Goal: Information Seeking & Learning: Compare options

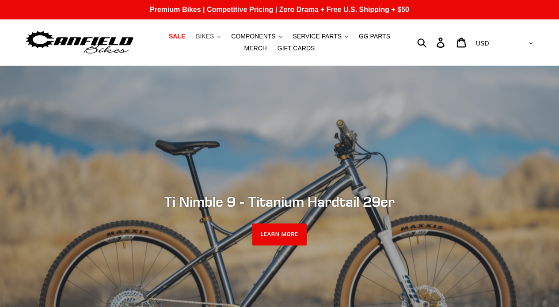
click at [214, 40] on span "BIKES" at bounding box center [205, 37] width 18 height 8
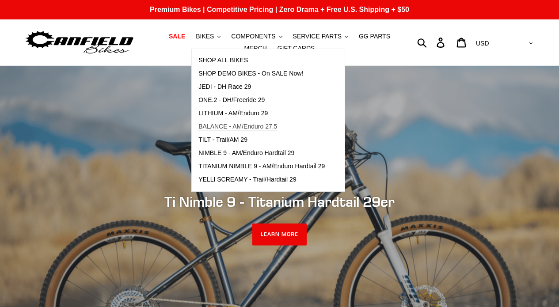
click at [254, 126] on span "BALANCE - AM/Enduro 27.5" at bounding box center [238, 127] width 79 height 8
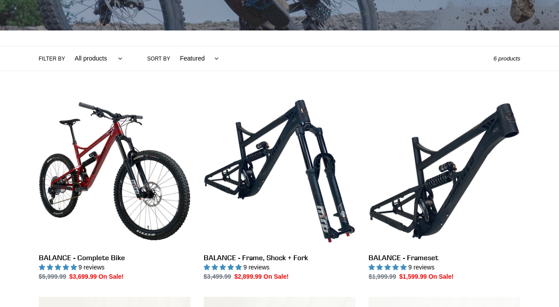
scroll to position [170, 0]
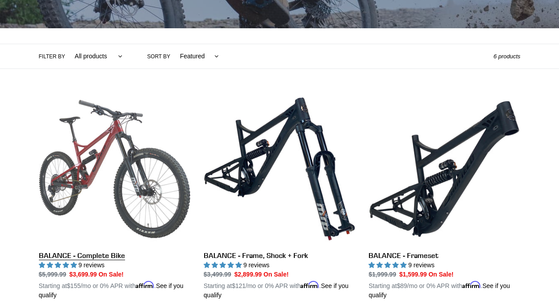
click at [159, 176] on link "BALANCE - Complete Bike" at bounding box center [115, 196] width 152 height 207
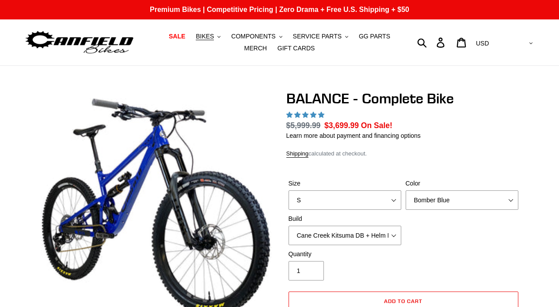
select select "highest-rating"
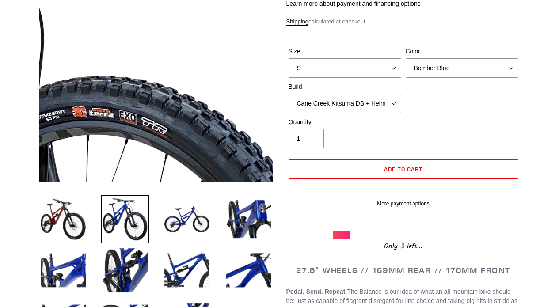
scroll to position [145, 0]
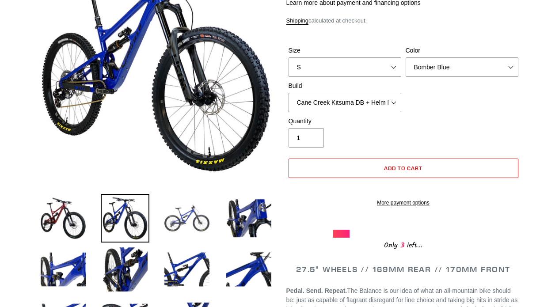
click at [174, 221] on img at bounding box center [187, 218] width 49 height 49
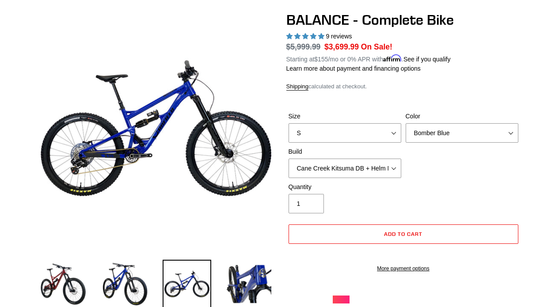
scroll to position [0, 0]
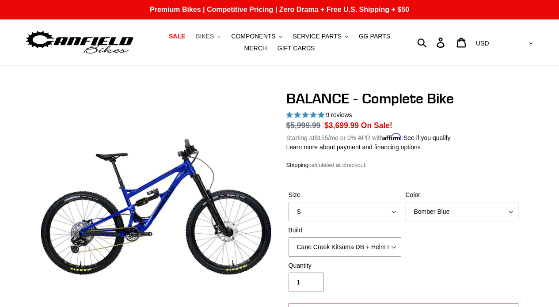
click at [208, 36] on span "BIKES" at bounding box center [205, 37] width 18 height 8
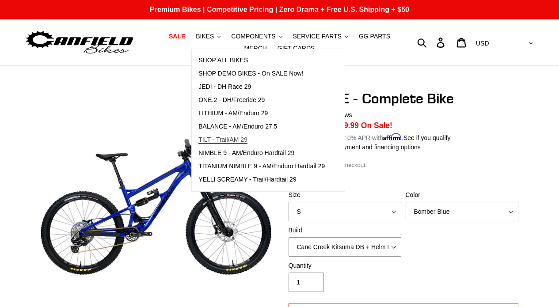
click at [233, 141] on span "TILT - Trail/AM 29" at bounding box center [223, 140] width 49 height 8
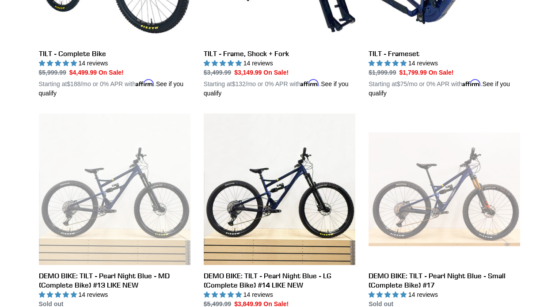
scroll to position [375, 0]
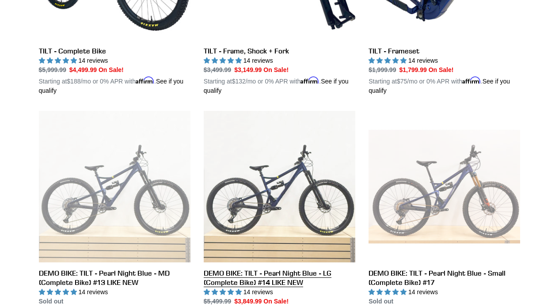
click at [311, 187] on link "DEMO BIKE: TILT - Pearl Night Blue - LG (Complete Bike) #14 LIKE NEW" at bounding box center [280, 219] width 152 height 216
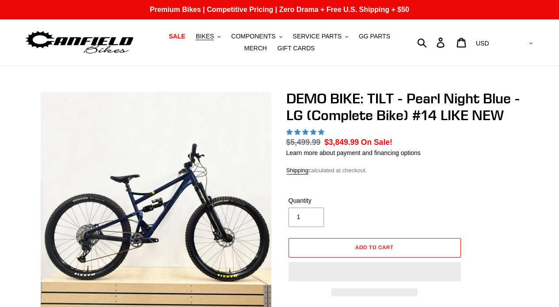
select select "highest-rating"
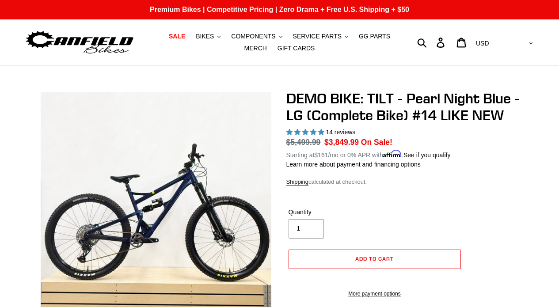
click at [467, 183] on div "Shipping calculated at checkout." at bounding box center [404, 182] width 234 height 9
